Goal: Task Accomplishment & Management: Complete application form

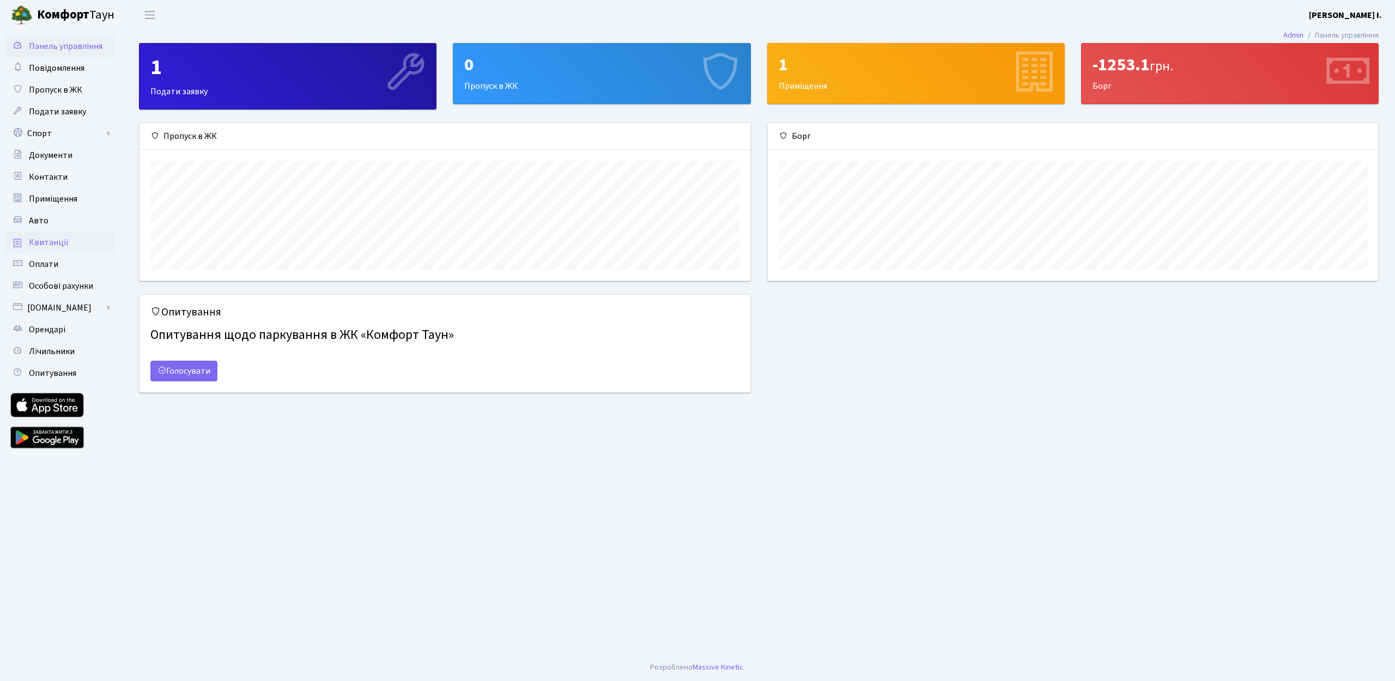
scroll to position [157, 610]
click at [59, 86] on span "Пропуск в ЖК" at bounding box center [55, 90] width 53 height 12
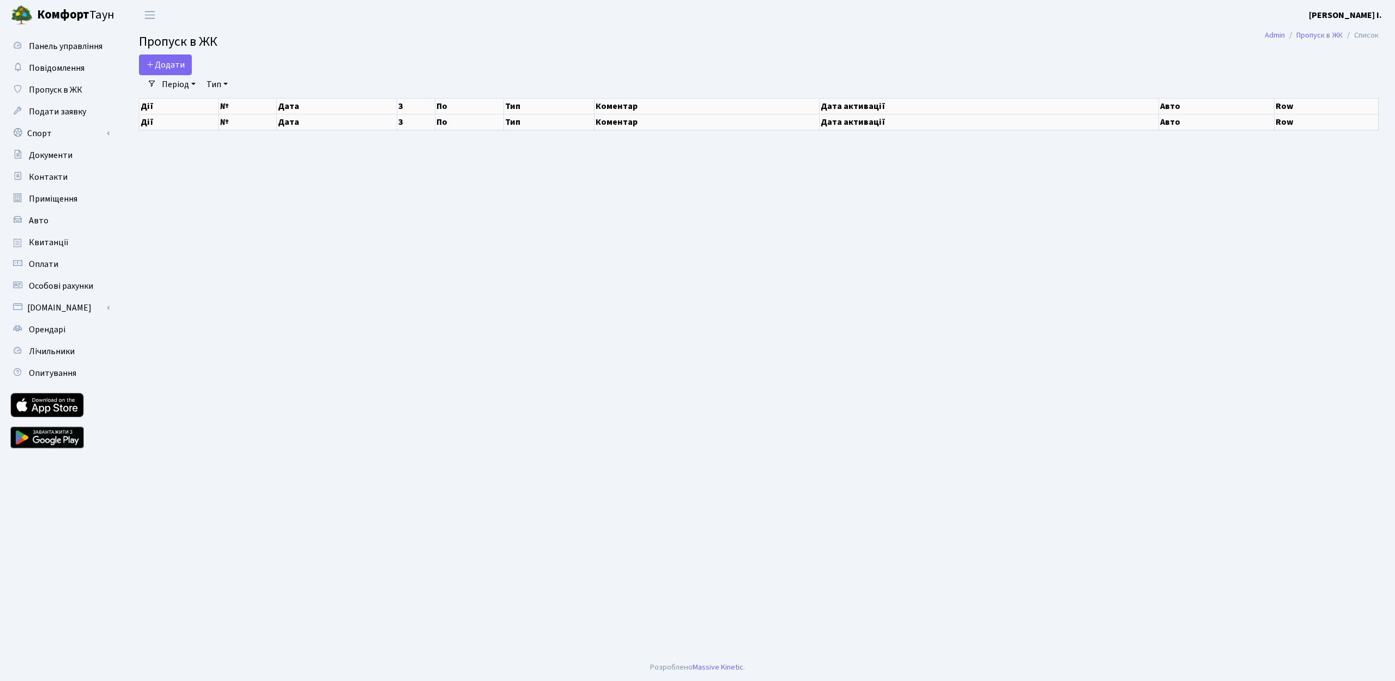
select select "25"
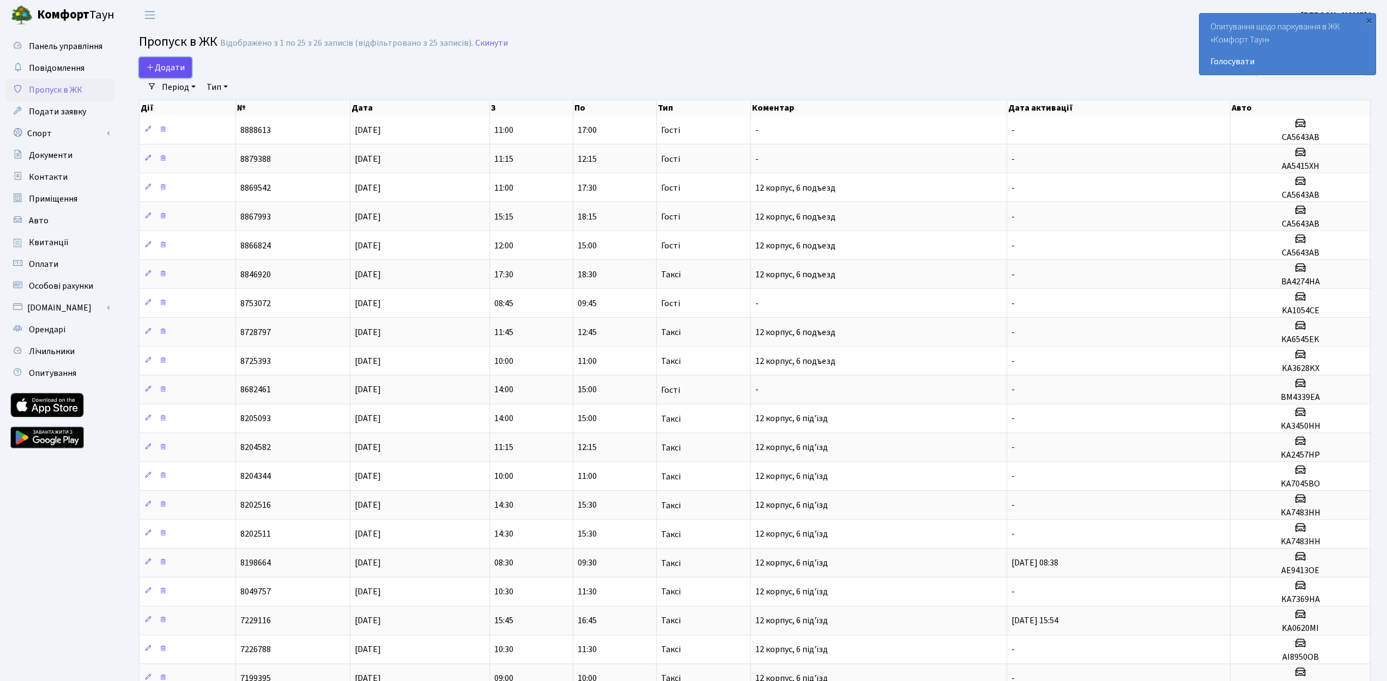
click at [181, 65] on span "Додати" at bounding box center [165, 68] width 39 height 12
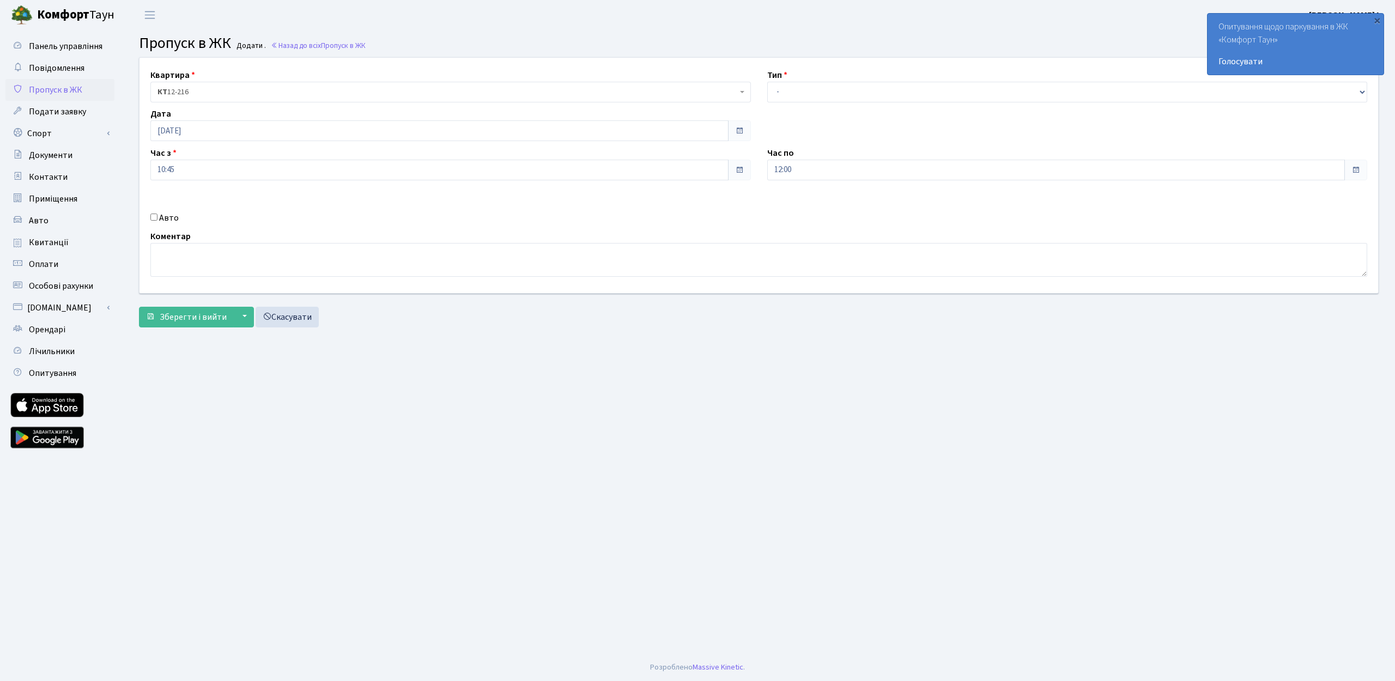
click at [173, 221] on label "Авто" at bounding box center [169, 217] width 20 height 13
click at [157, 221] on input "Авто" at bounding box center [153, 217] width 7 height 7
checkbox input "true"
type input "AA0553KK"
click at [318, 172] on input "10:45" at bounding box center [439, 170] width 578 height 21
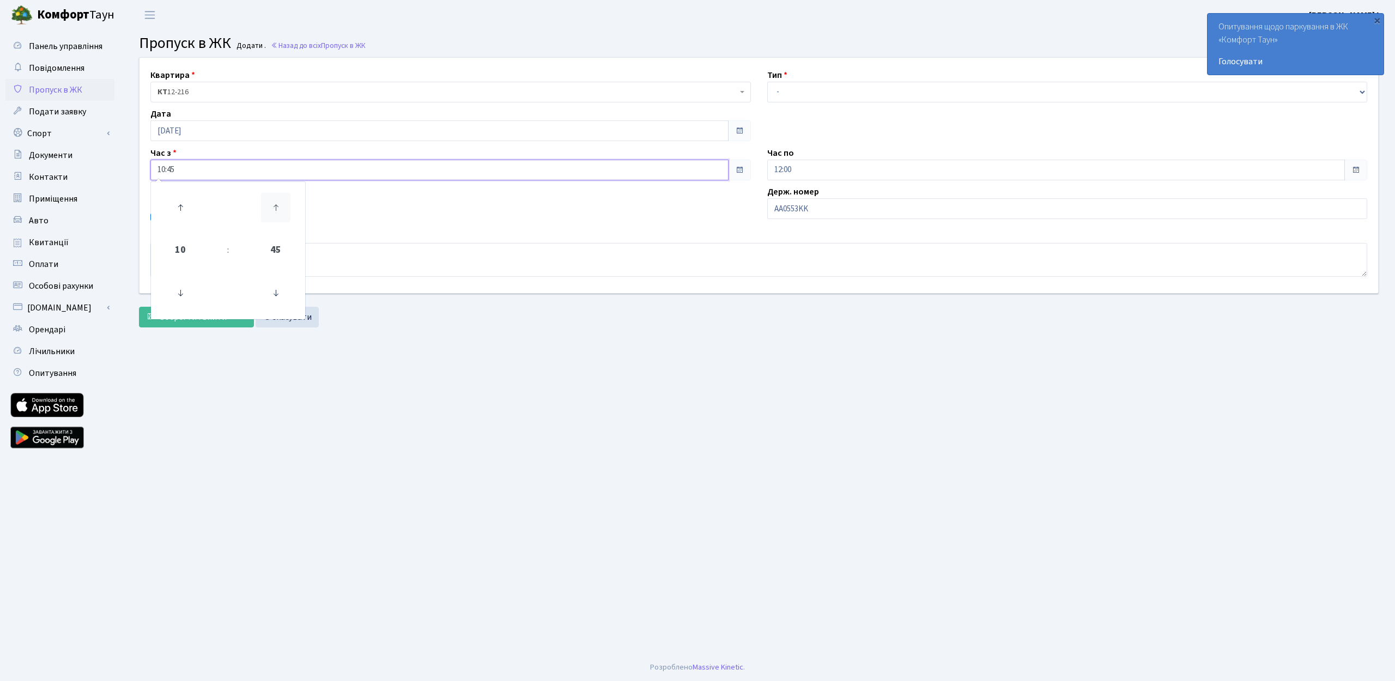
click at [283, 207] on icon at bounding box center [275, 207] width 29 height 29
click at [184, 287] on icon at bounding box center [180, 292] width 29 height 29
click at [268, 296] on icon at bounding box center [275, 292] width 29 height 29
click at [273, 300] on icon at bounding box center [275, 292] width 29 height 29
click at [182, 209] on icon at bounding box center [180, 207] width 29 height 29
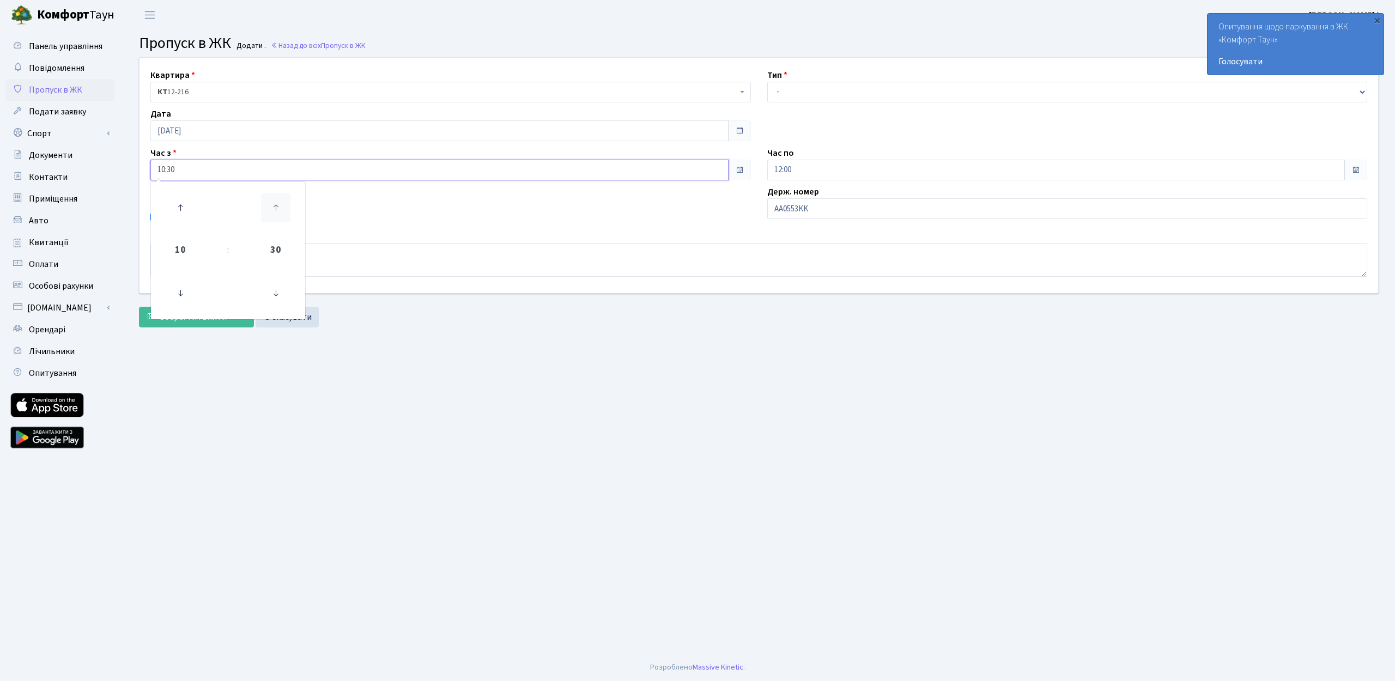
click at [272, 206] on icon at bounding box center [275, 207] width 29 height 29
click at [280, 305] on icon at bounding box center [275, 292] width 29 height 29
click at [278, 297] on icon at bounding box center [275, 292] width 29 height 29
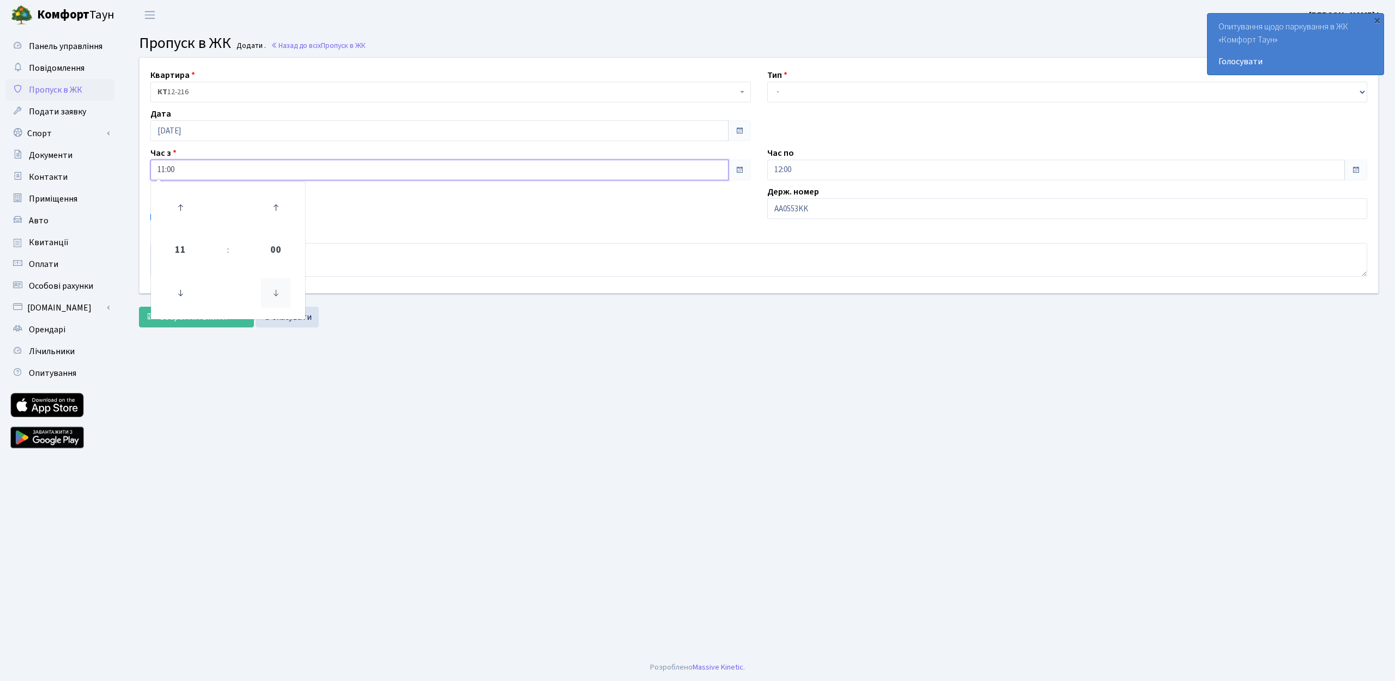
type input "10:45"
drag, startPoint x: 761, startPoint y: 459, endPoint x: 848, endPoint y: 294, distance: 186.2
click at [761, 461] on main "Admin Пропуск в ЖК Додати Пропуск в ЖК Додати . Назад до всіх Пропуск в ЖК Квар…" at bounding box center [759, 342] width 1272 height 624
click at [793, 178] on input "12:00" at bounding box center [1056, 170] width 578 height 21
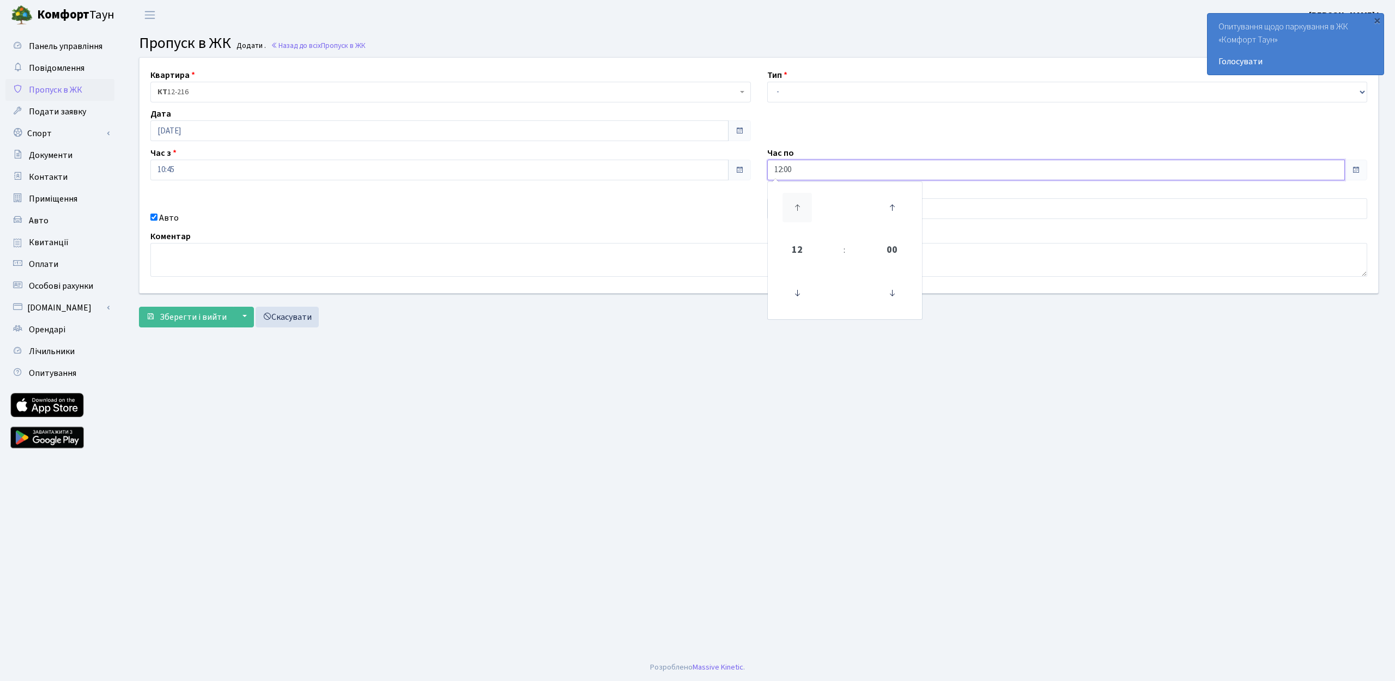
click at [800, 204] on icon at bounding box center [796, 207] width 29 height 29
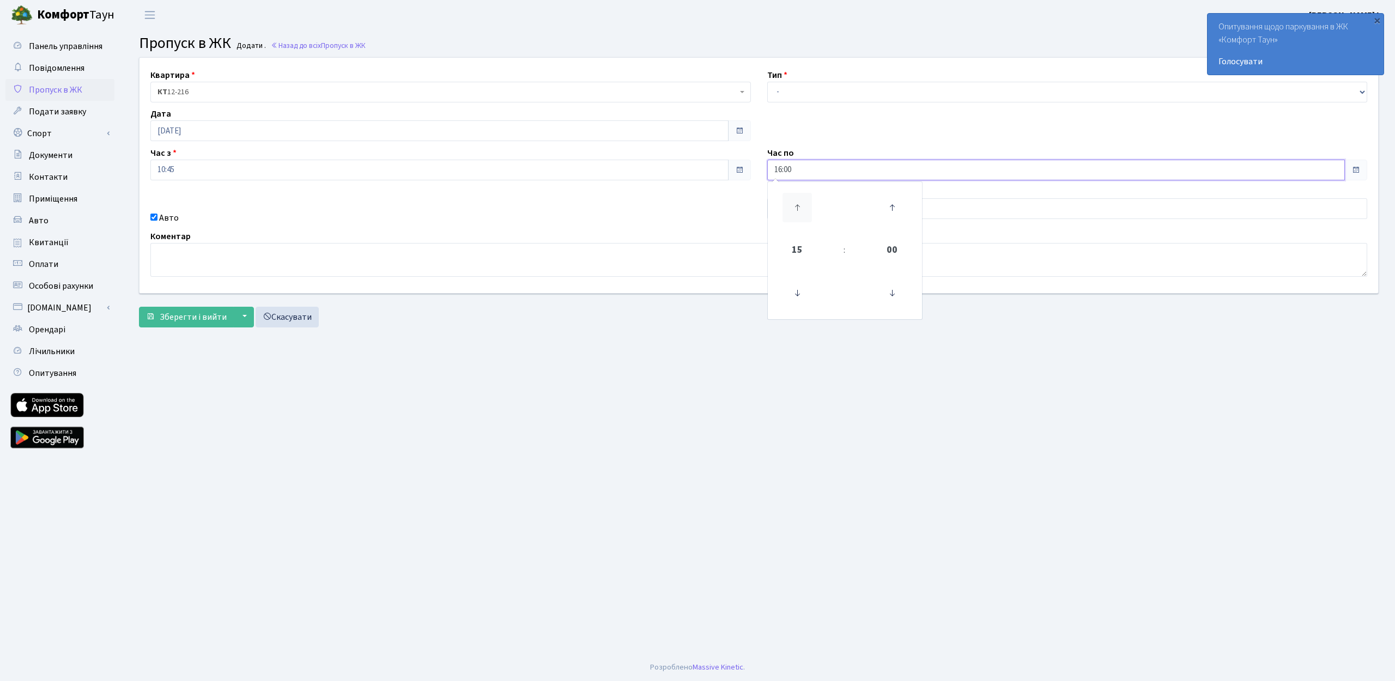
type input "17:00"
click at [856, 394] on main "Admin Пропуск в ЖК Додати Пропуск в ЖК Додати . Назад до всіх Пропуск в ЖК Квар…" at bounding box center [759, 342] width 1272 height 624
click at [828, 86] on select "- Доставка Таксі Гості Сервіс" at bounding box center [1067, 92] width 600 height 21
select select "3"
click at [190, 324] on button "Зберегти і вийти" at bounding box center [186, 317] width 95 height 21
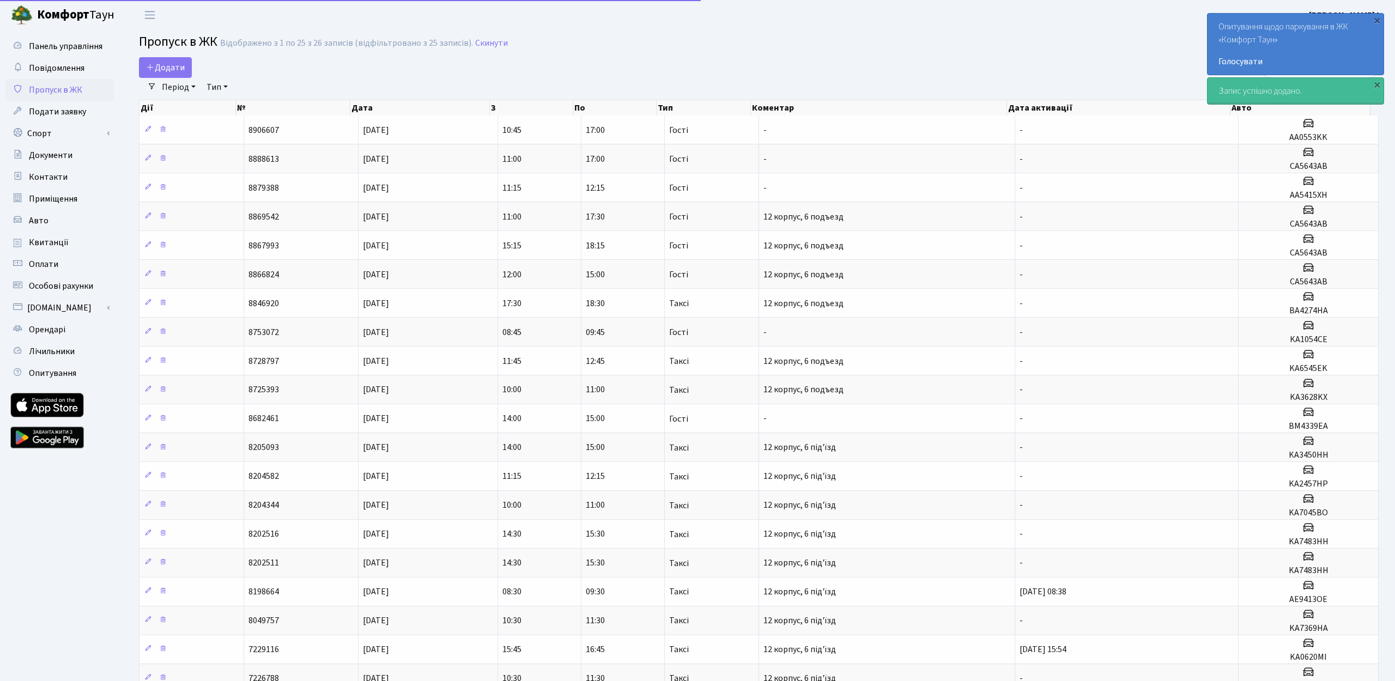
select select "25"
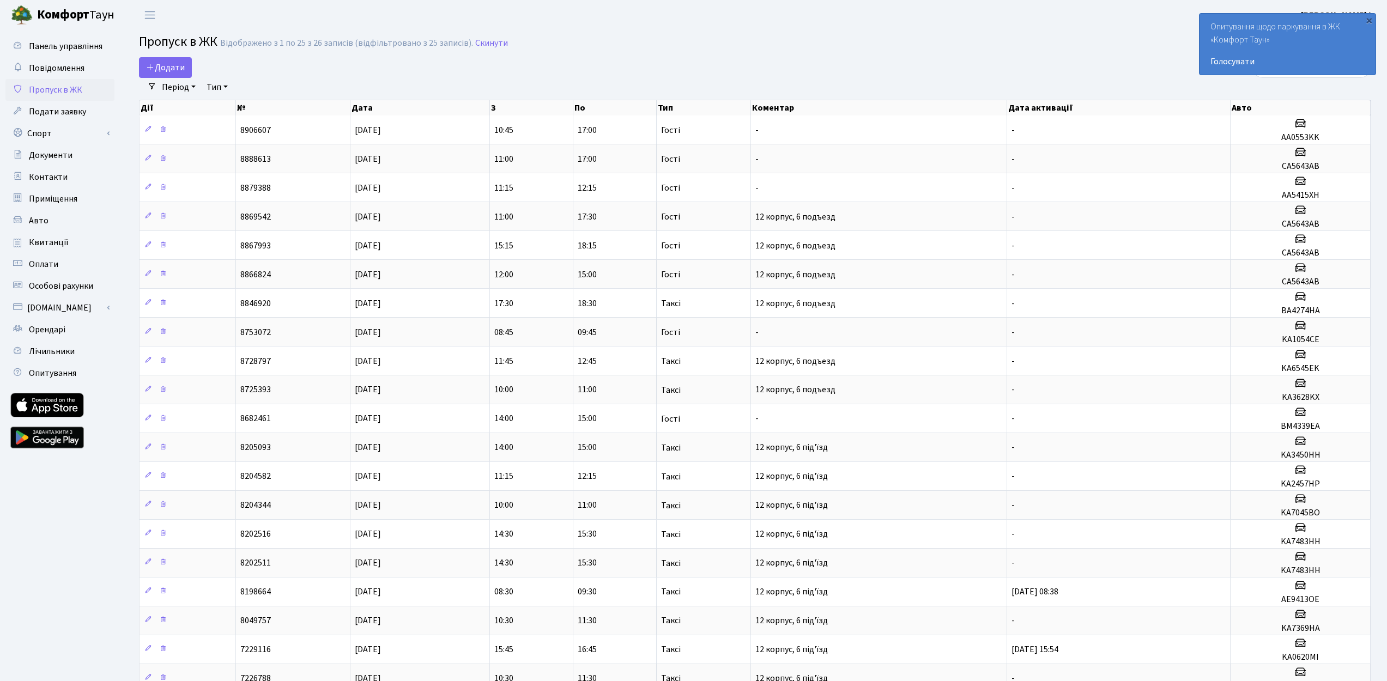
click at [348, 62] on div "Додати" at bounding box center [547, 67] width 816 height 21
